Goal: Find specific page/section: Find specific page/section

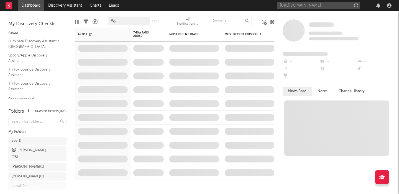
scroll to position [0, 41]
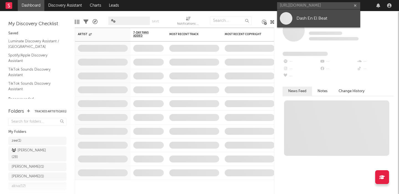
type input "[URL][DOMAIN_NAME]"
click at [307, 20] on div "Dash En El Beat" at bounding box center [327, 18] width 61 height 7
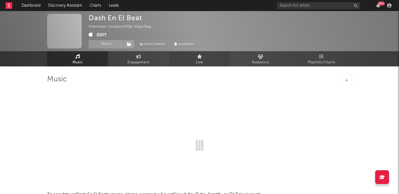
select select "1w"
